Goal: Information Seeking & Learning: Learn about a topic

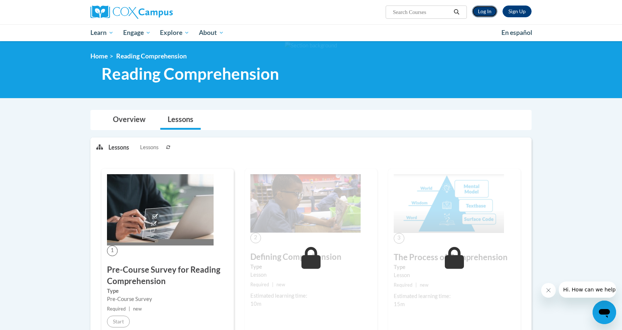
click at [480, 14] on link "Log In" at bounding box center [484, 12] width 25 height 12
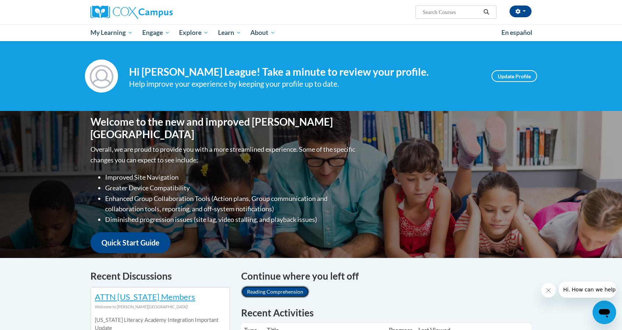
click at [284, 290] on link "Reading Comprehension" at bounding box center [275, 292] width 68 height 12
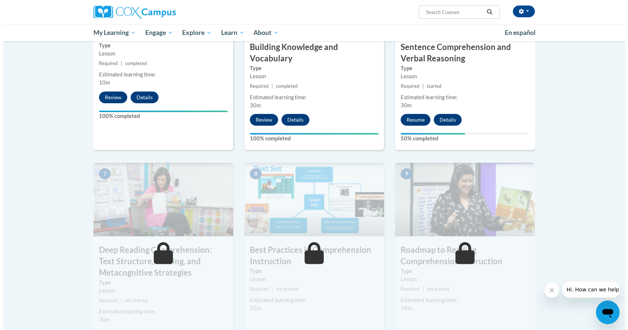
scroll to position [436, 0]
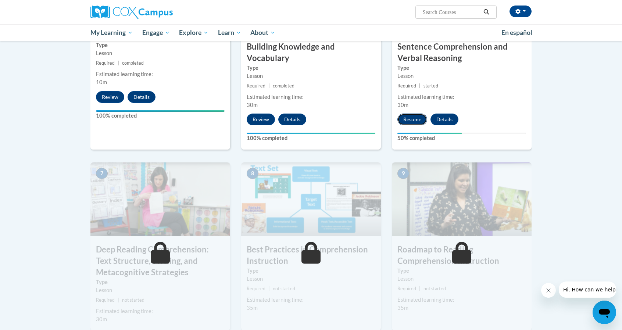
click at [414, 120] on button "Resume" at bounding box center [413, 120] width 30 height 12
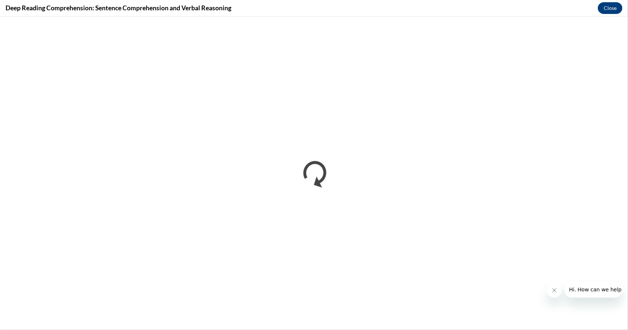
scroll to position [0, 0]
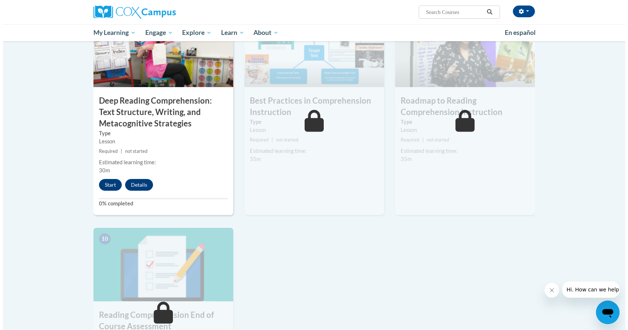
scroll to position [586, 0]
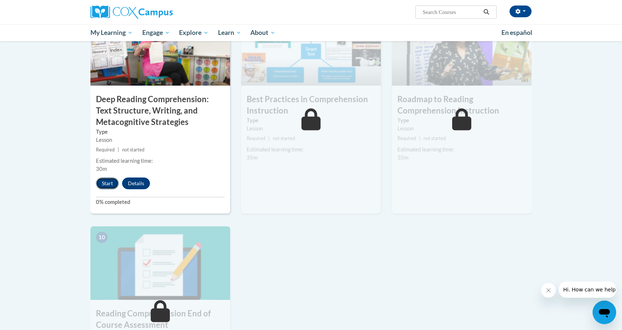
click at [104, 181] on button "Start" at bounding box center [107, 184] width 23 height 12
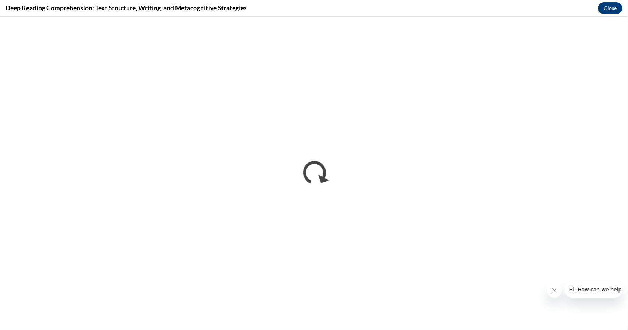
scroll to position [0, 0]
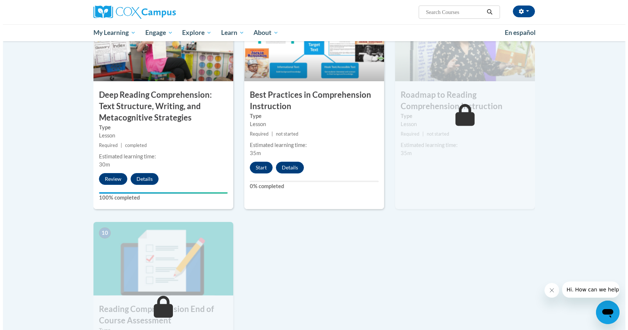
scroll to position [591, 0]
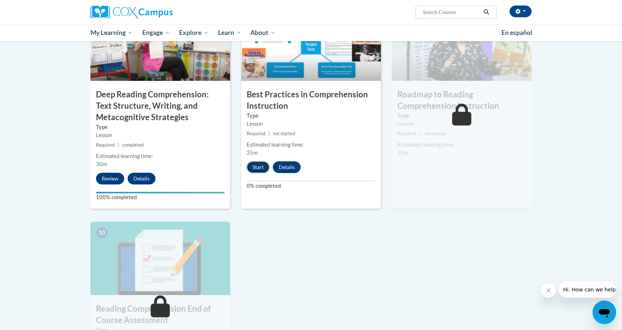
click at [258, 168] on button "Start" at bounding box center [258, 167] width 23 height 12
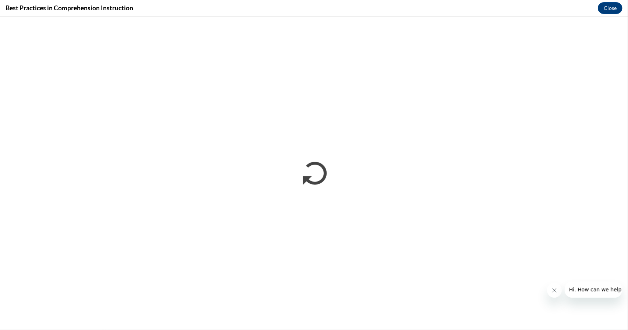
scroll to position [0, 0]
